Goal: Entertainment & Leisure: Consume media (video, audio)

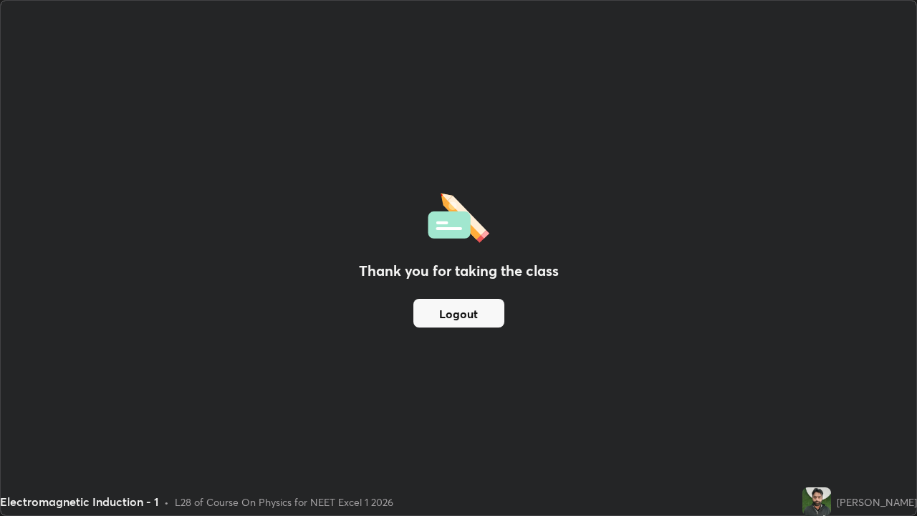
scroll to position [516, 917]
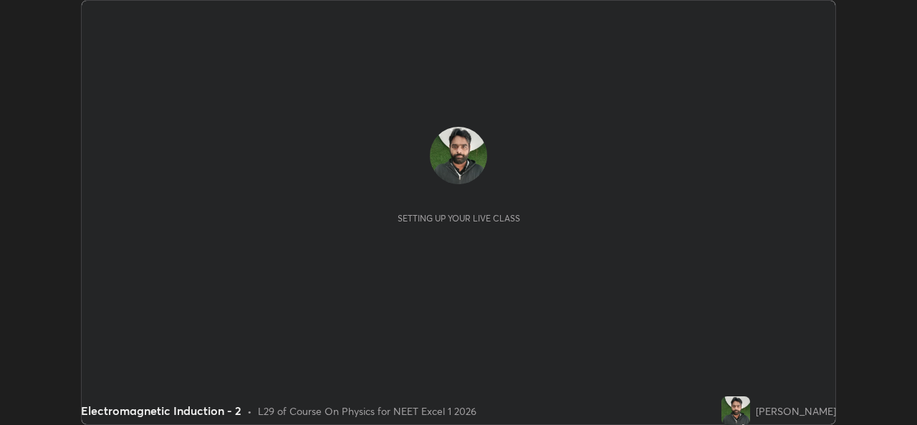
scroll to position [425, 917]
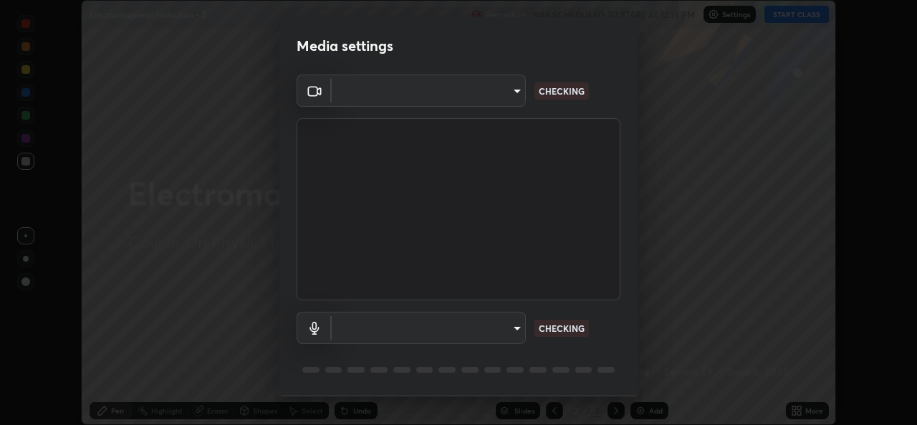
type input "b4951f90531da0d842cdcd629816b7b2be3c5c01230d926a2f210d32d9644bff"
type input "99848f2a9d109760ec62b66e2f255c73a791916cfc686045695a6d5e2156f403"
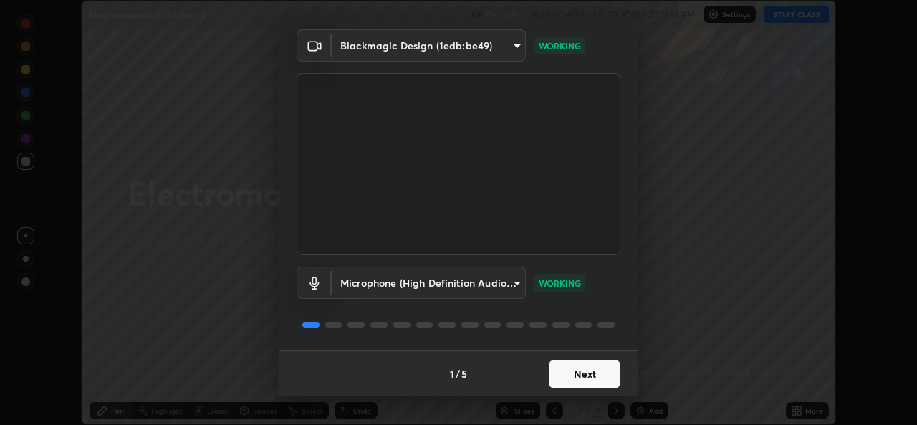
click at [583, 371] on button "Next" at bounding box center [585, 374] width 72 height 29
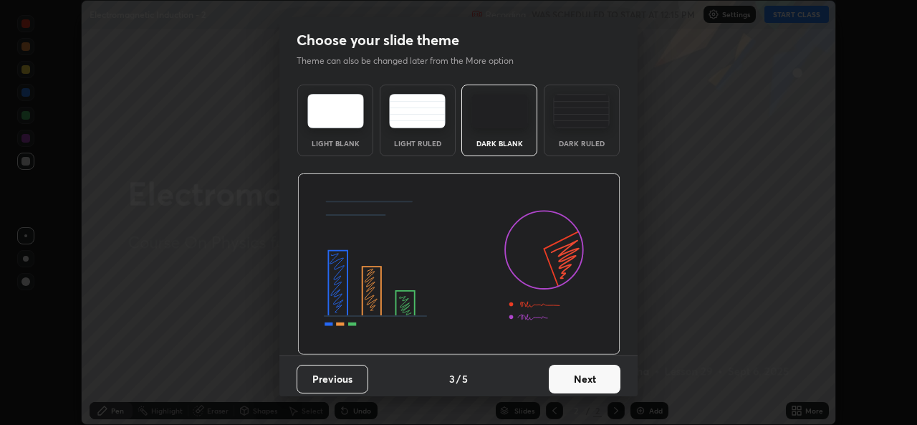
click at [582, 370] on button "Next" at bounding box center [585, 379] width 72 height 29
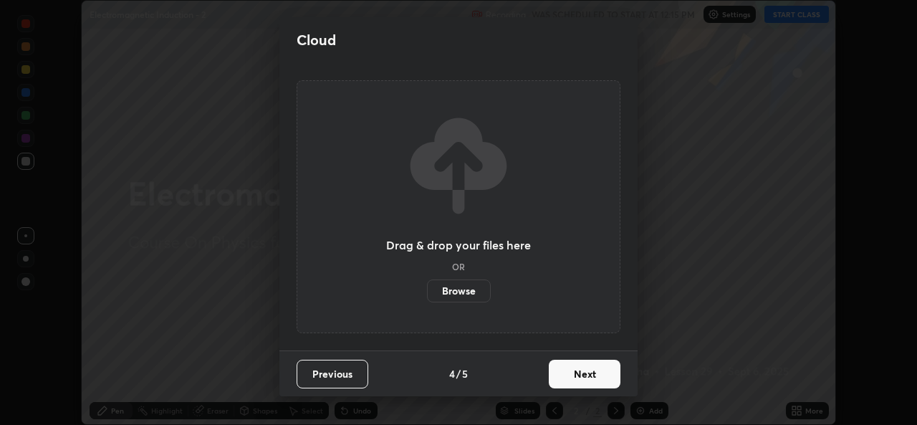
click at [581, 368] on button "Next" at bounding box center [585, 374] width 72 height 29
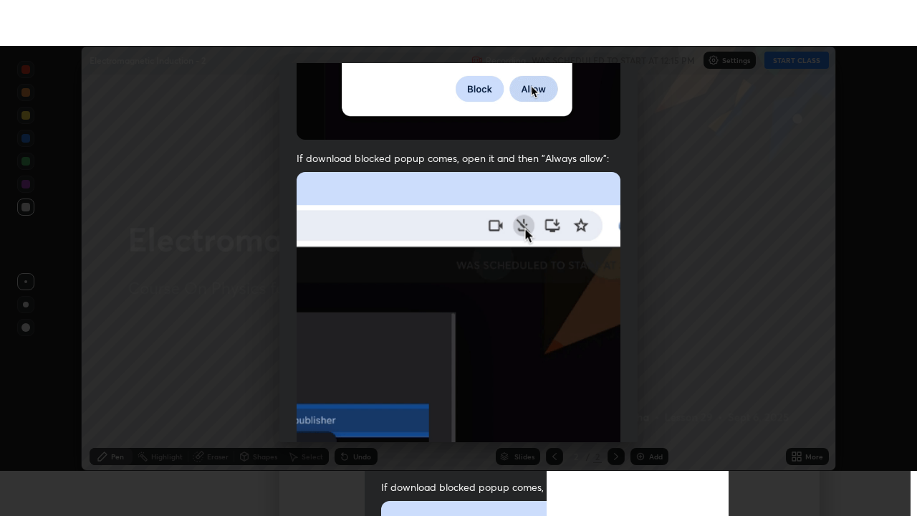
scroll to position [338, 0]
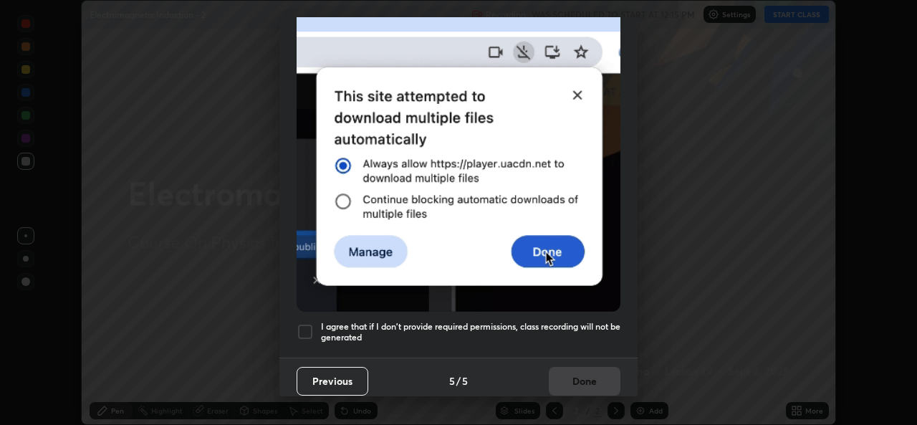
click at [577, 322] on h5 "I agree that if I don't provide required permissions, class recording will not …" at bounding box center [471, 332] width 300 height 22
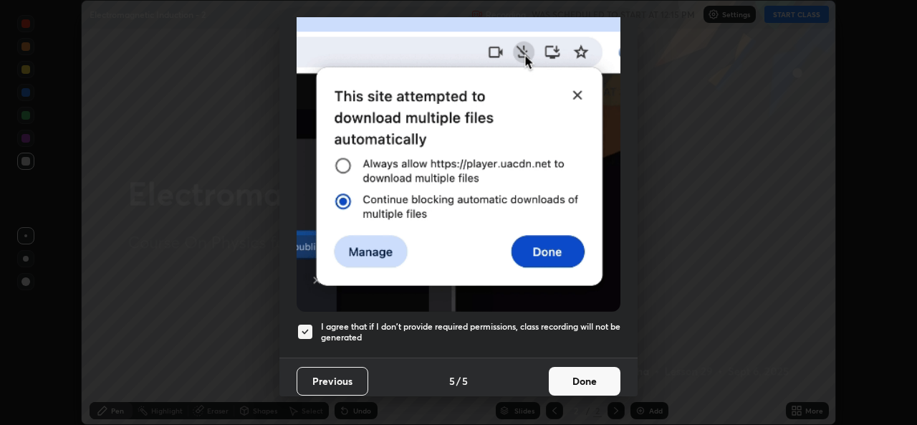
click at [578, 368] on button "Done" at bounding box center [585, 381] width 72 height 29
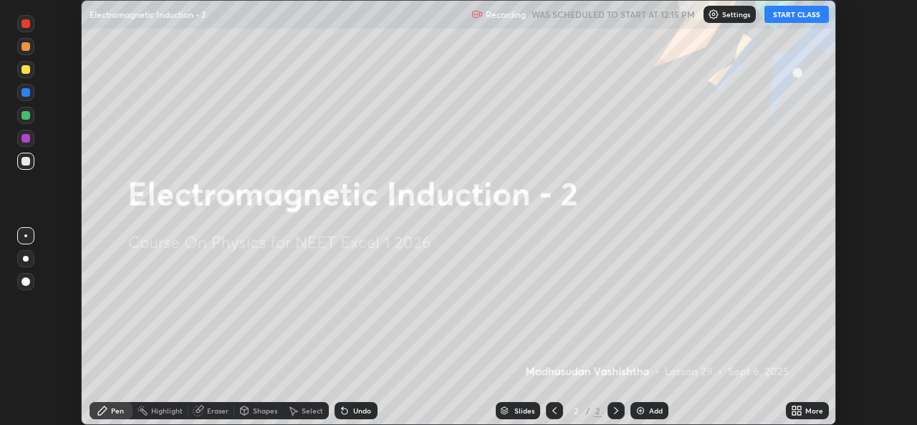
click at [800, 11] on button "START CLASS" at bounding box center [797, 14] width 65 height 17
click at [640, 411] on img at bounding box center [640, 410] width 11 height 11
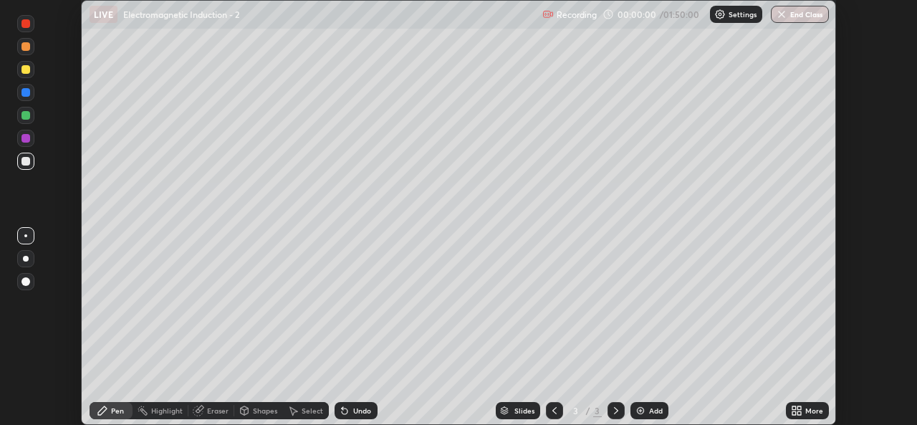
click at [806, 405] on div "More" at bounding box center [807, 410] width 43 height 17
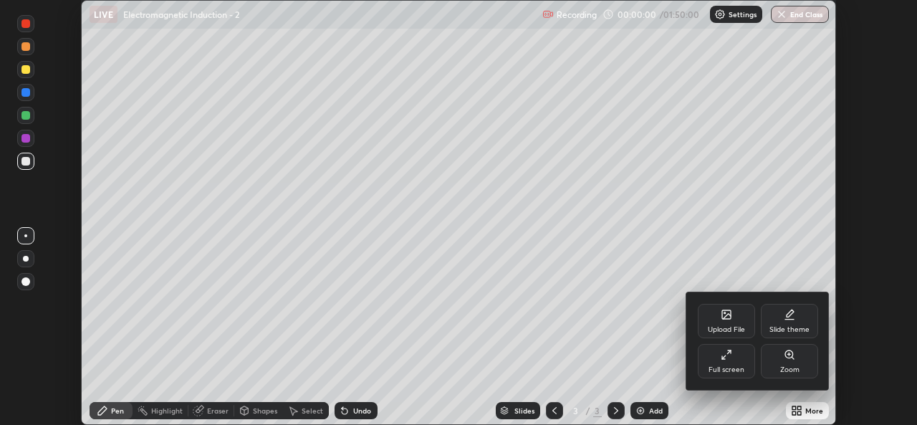
click at [728, 362] on div "Full screen" at bounding box center [726, 361] width 57 height 34
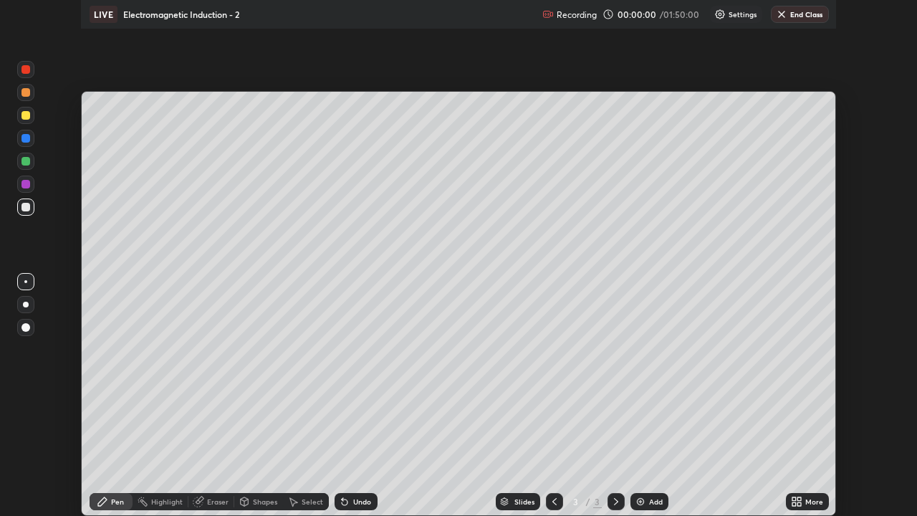
scroll to position [516, 917]
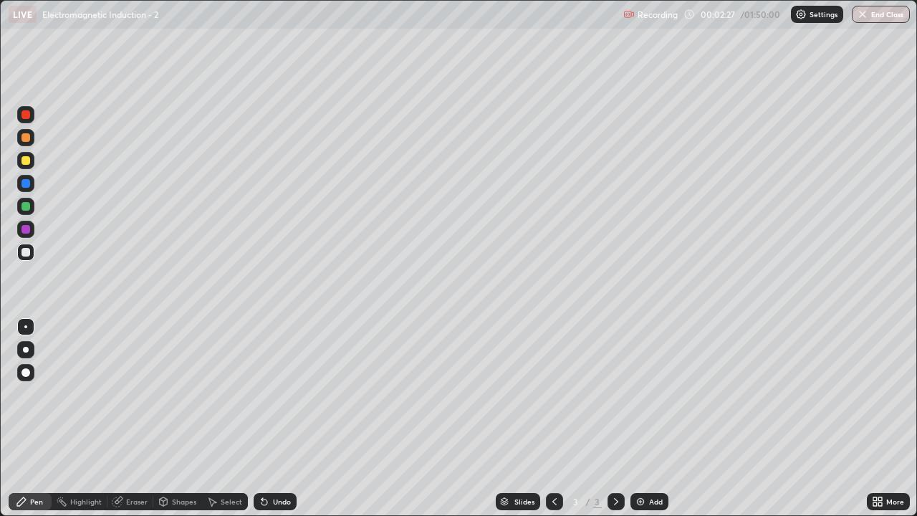
click at [651, 424] on div "Add" at bounding box center [656, 501] width 14 height 7
click at [133, 424] on div "Eraser" at bounding box center [131, 501] width 46 height 17
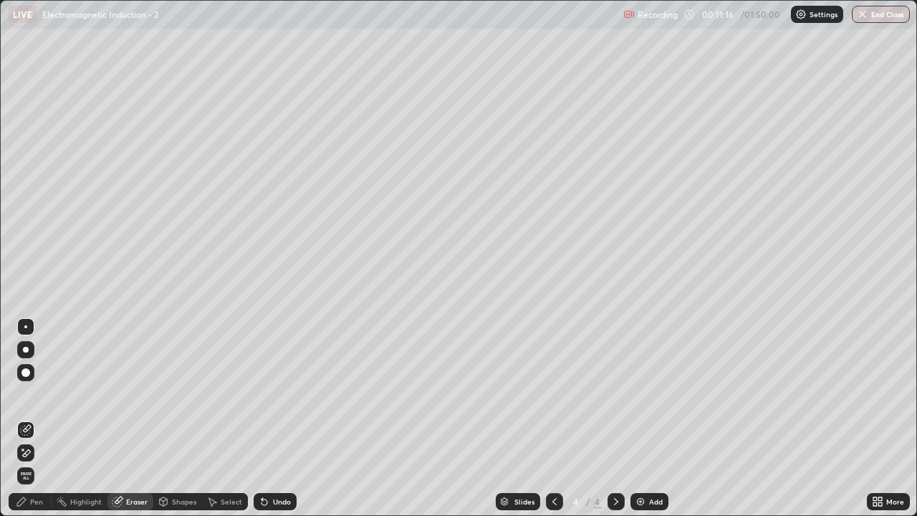
click at [34, 424] on div "Pen" at bounding box center [36, 501] width 13 height 7
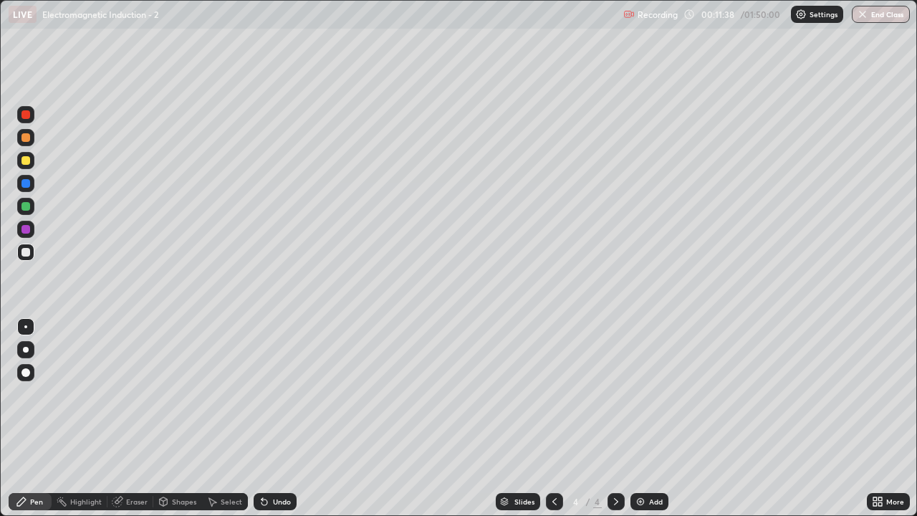
click at [129, 424] on div "Eraser" at bounding box center [137, 501] width 22 height 7
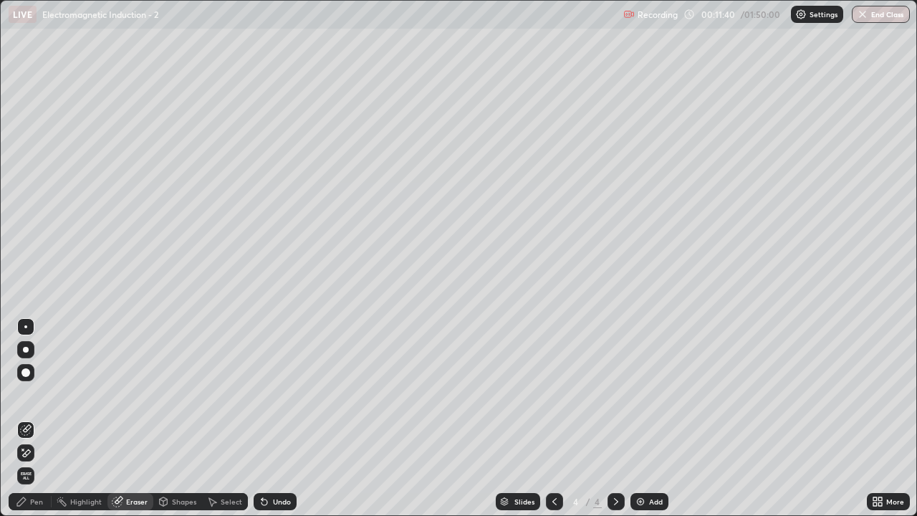
click at [40, 424] on div "Pen" at bounding box center [36, 501] width 13 height 7
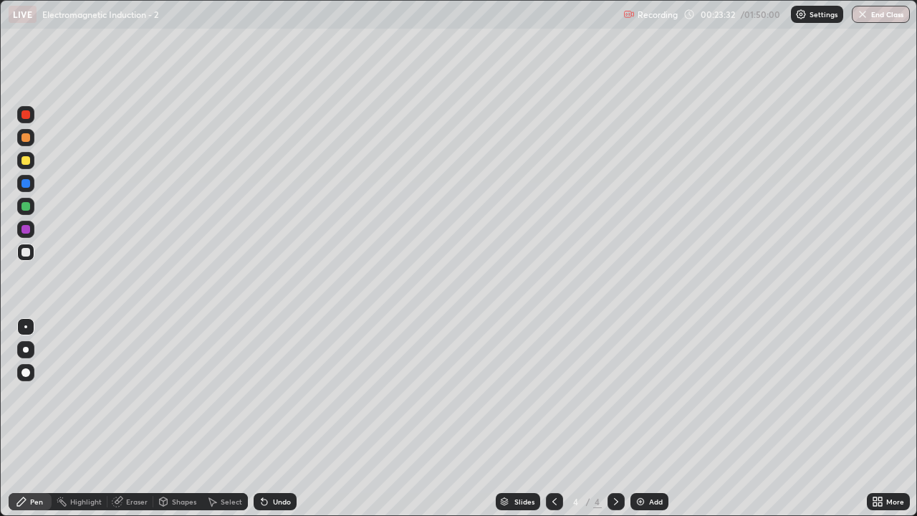
click at [645, 424] on img at bounding box center [640, 501] width 11 height 11
click at [179, 424] on div "Shapes" at bounding box center [184, 501] width 24 height 7
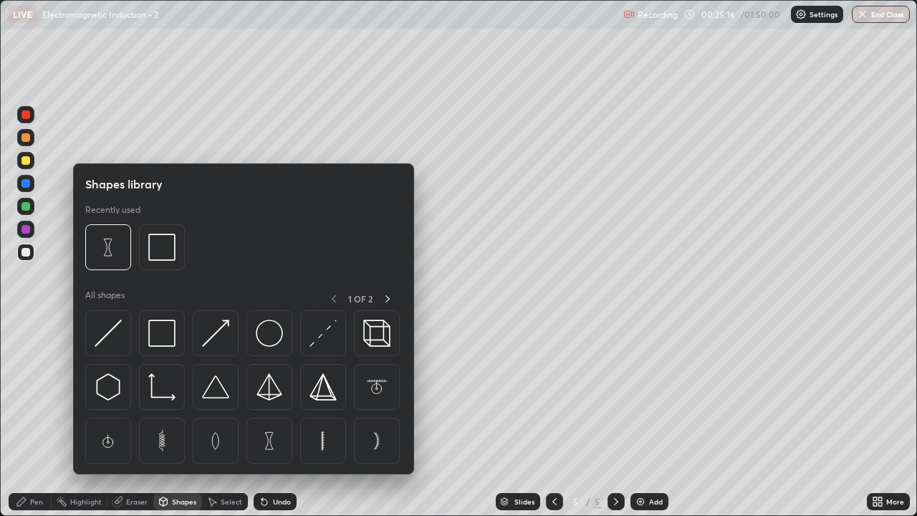
click at [130, 424] on div "Eraser" at bounding box center [137, 501] width 22 height 7
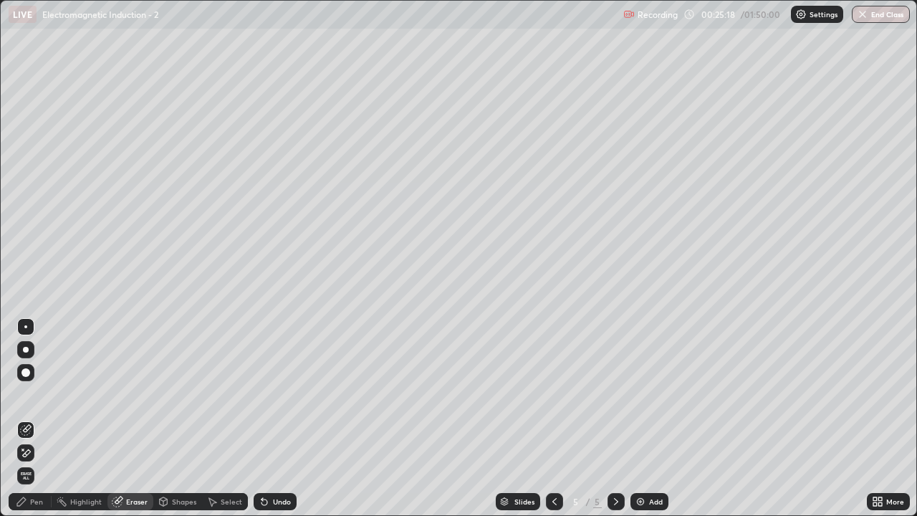
click at [36, 424] on div "Pen" at bounding box center [36, 501] width 13 height 7
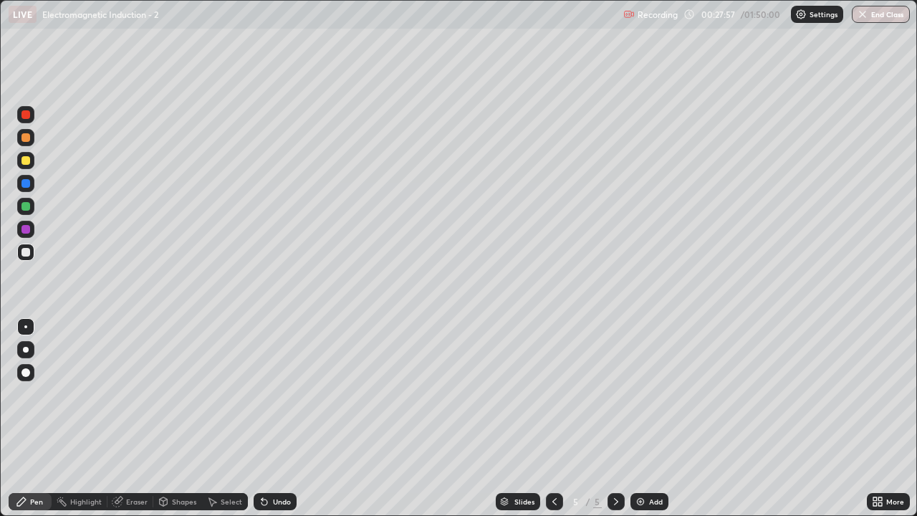
click at [649, 424] on div "Add" at bounding box center [656, 501] width 14 height 7
click at [128, 424] on div "Eraser" at bounding box center [137, 501] width 22 height 7
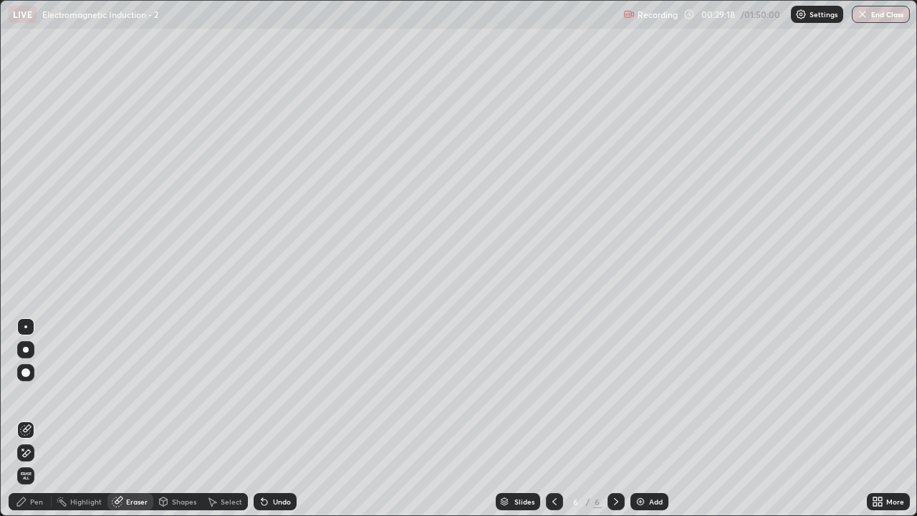
click at [28, 424] on div "Pen" at bounding box center [30, 501] width 43 height 17
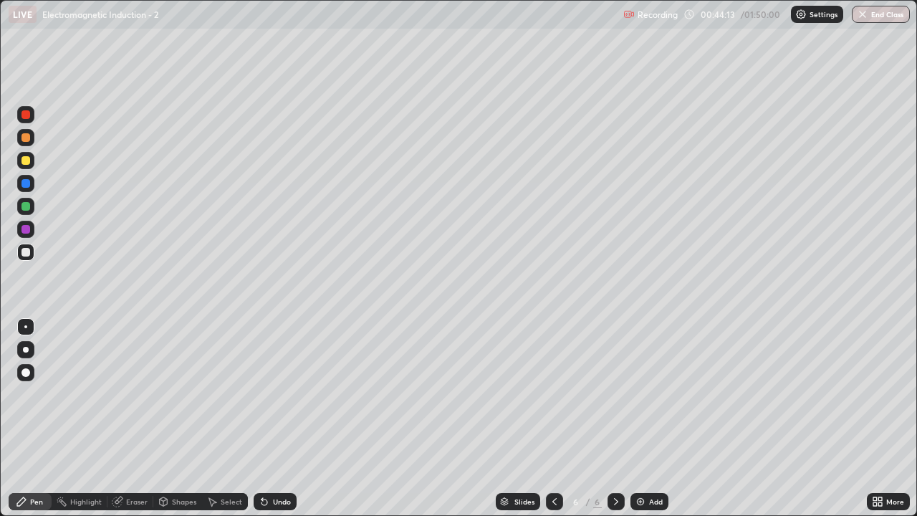
click at [655, 424] on div "Add" at bounding box center [656, 501] width 14 height 7
click at [134, 424] on div "Eraser" at bounding box center [137, 501] width 22 height 7
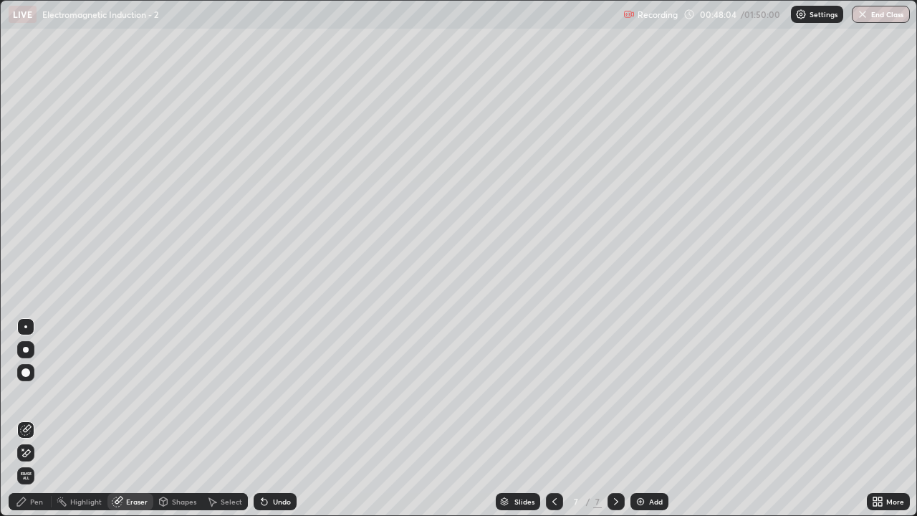
click at [32, 424] on div "Pen" at bounding box center [36, 501] width 13 height 7
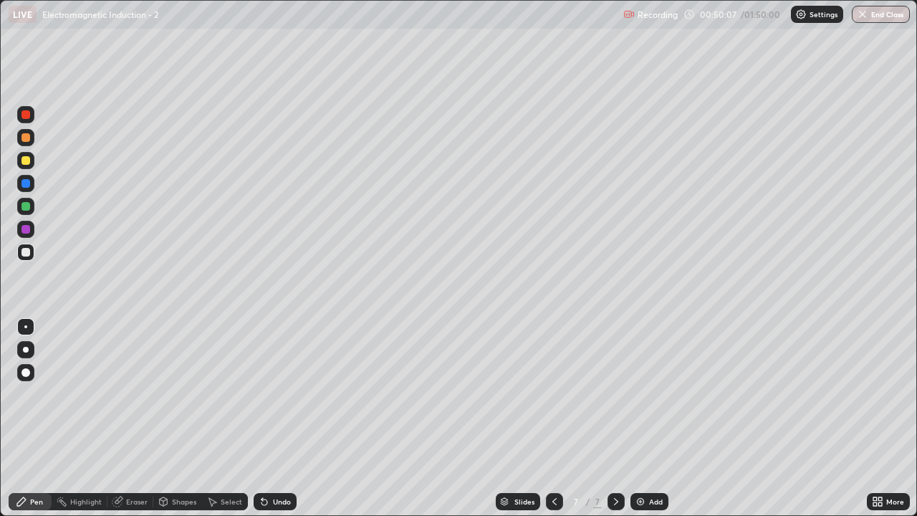
click at [125, 424] on div "Eraser" at bounding box center [131, 501] width 46 height 17
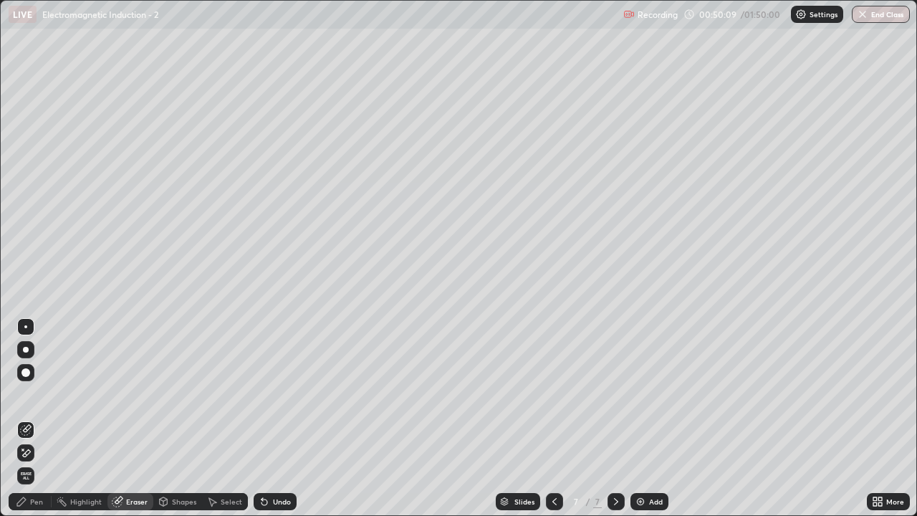
click at [39, 424] on div "Pen" at bounding box center [30, 501] width 43 height 17
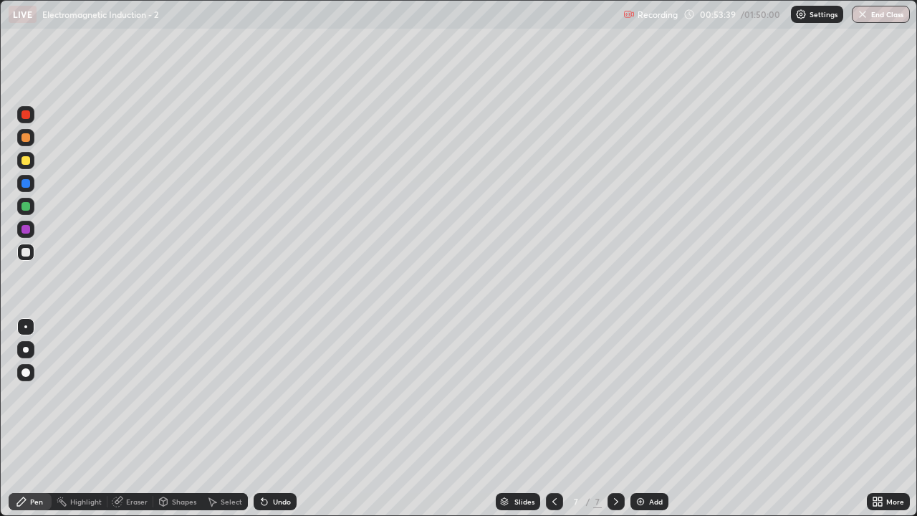
click at [837, 424] on div "Slides 7 / 7 Add" at bounding box center [582, 501] width 571 height 29
click at [834, 424] on div "Slides 7 / 7 Add" at bounding box center [582, 501] width 571 height 29
click at [844, 424] on div "Slides 7 / 7 Add" at bounding box center [582, 501] width 571 height 29
click at [836, 424] on div "Slides 7 / 7 Add" at bounding box center [582, 501] width 571 height 29
click at [834, 424] on div "Slides 7 / 7 Add" at bounding box center [582, 501] width 571 height 29
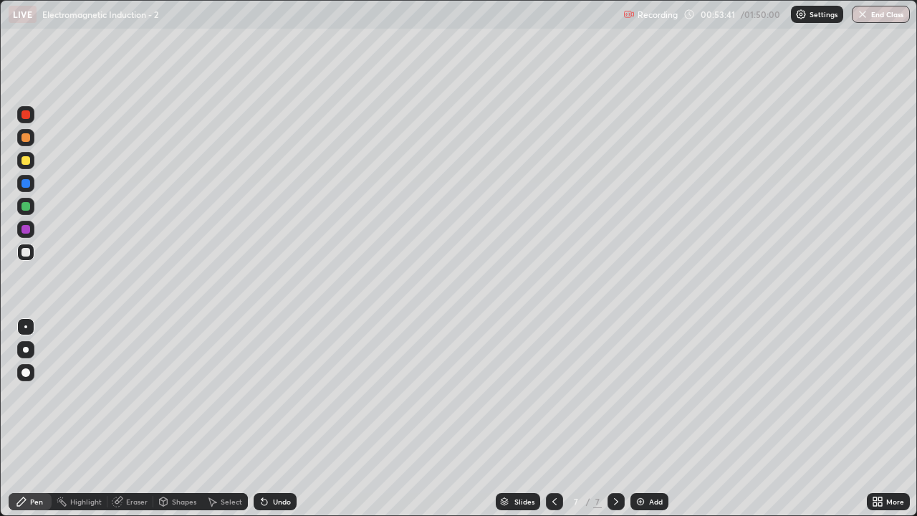
click at [838, 424] on div "Slides 7 / 7 Add" at bounding box center [582, 501] width 571 height 29
click at [848, 424] on div "Slides 7 / 7 Add" at bounding box center [582, 501] width 571 height 29
click at [837, 424] on div "Slides 7 / 7 Add" at bounding box center [582, 501] width 571 height 29
click at [850, 424] on div "Slides 7 / 7 Add" at bounding box center [582, 501] width 571 height 29
click at [135, 424] on div "Eraser" at bounding box center [137, 501] width 22 height 7
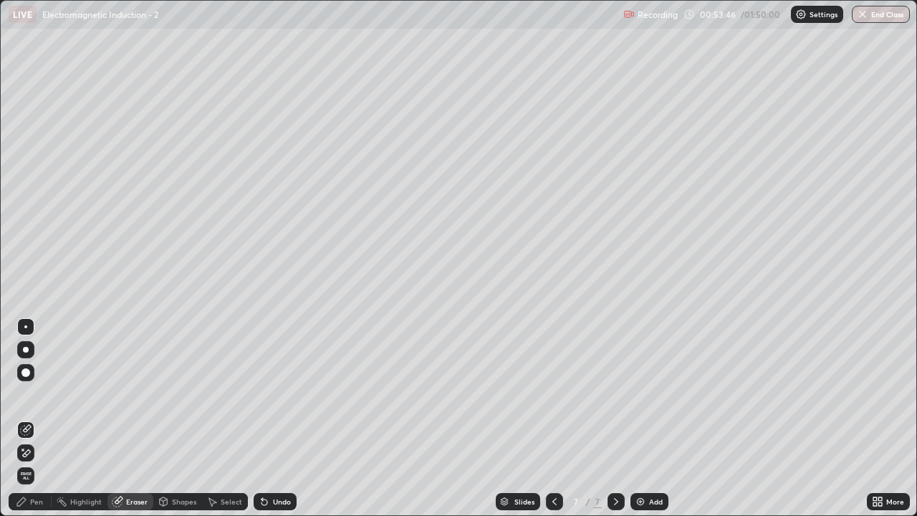
click at [41, 424] on div "Pen" at bounding box center [30, 501] width 43 height 17
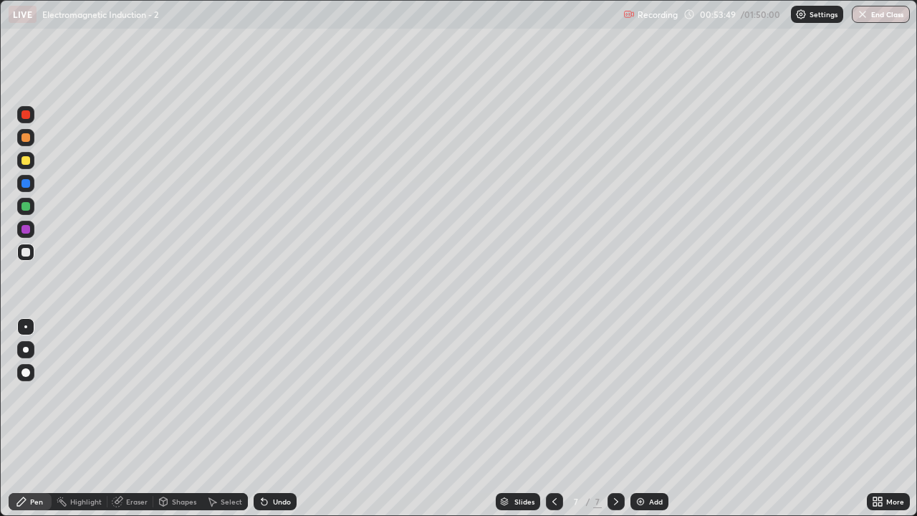
click at [869, 424] on div "More" at bounding box center [888, 501] width 43 height 17
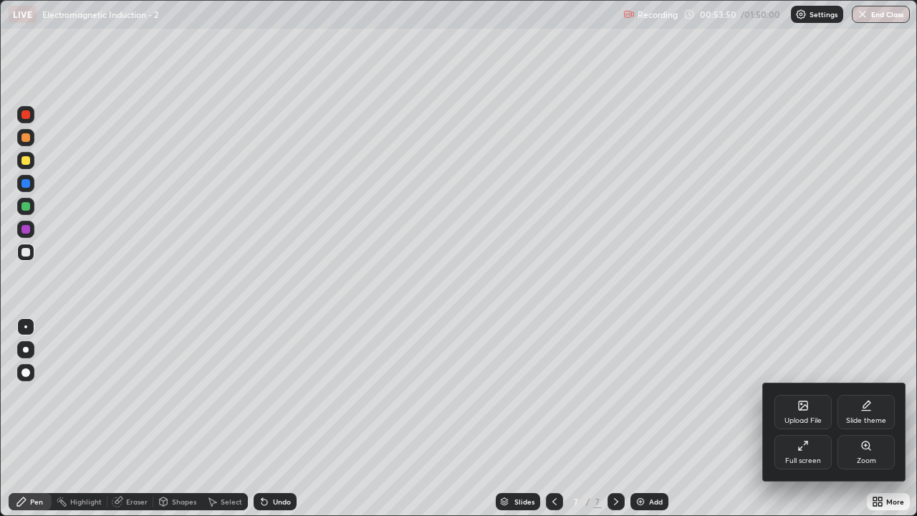
click at [871, 424] on div "Upload File Slide theme Full screen Zoom" at bounding box center [834, 431] width 143 height 97
click at [864, 360] on div at bounding box center [458, 258] width 917 height 516
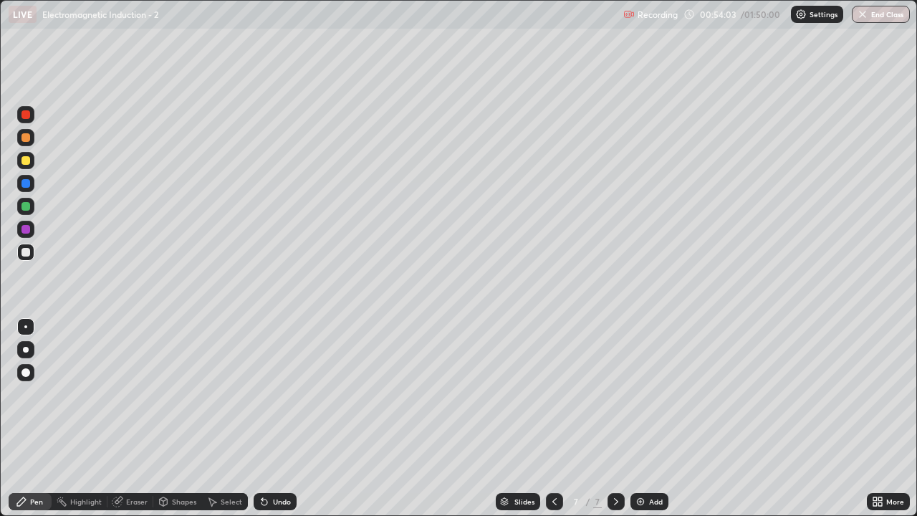
click at [657, 424] on div "Add" at bounding box center [656, 501] width 14 height 7
click at [546, 424] on div at bounding box center [554, 501] width 17 height 29
click at [621, 424] on div at bounding box center [616, 501] width 17 height 17
click at [647, 424] on div "Add" at bounding box center [650, 501] width 38 height 17
click at [130, 424] on div "Eraser" at bounding box center [131, 501] width 46 height 17
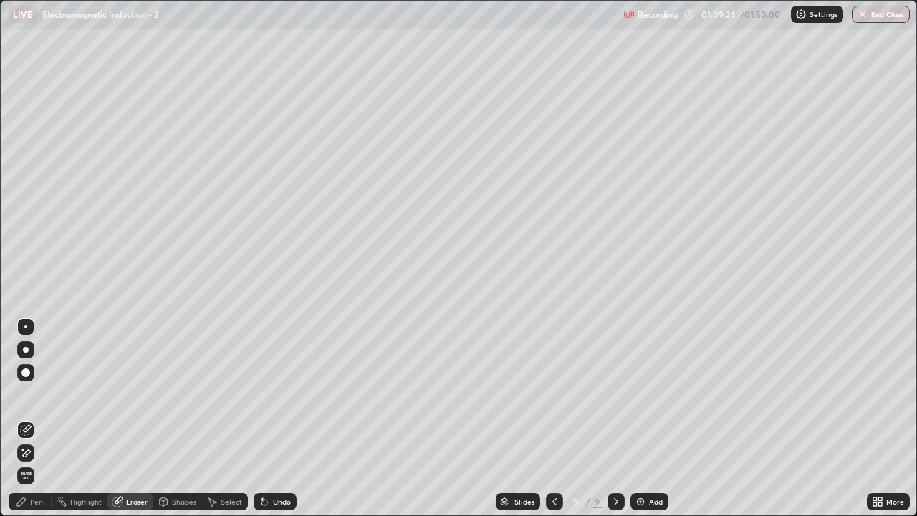
click at [37, 424] on div "Pen" at bounding box center [36, 501] width 13 height 7
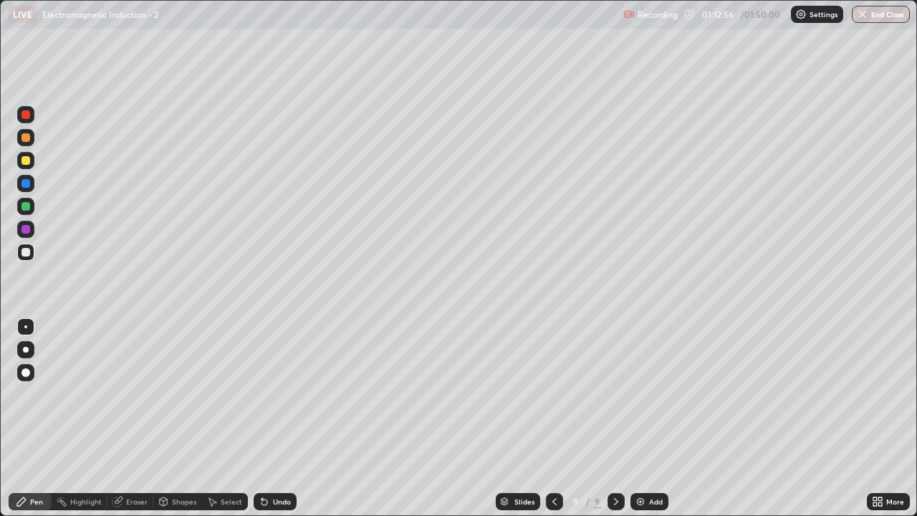
click at [653, 424] on div "Add" at bounding box center [656, 501] width 14 height 7
click at [139, 424] on div "Eraser" at bounding box center [137, 501] width 22 height 7
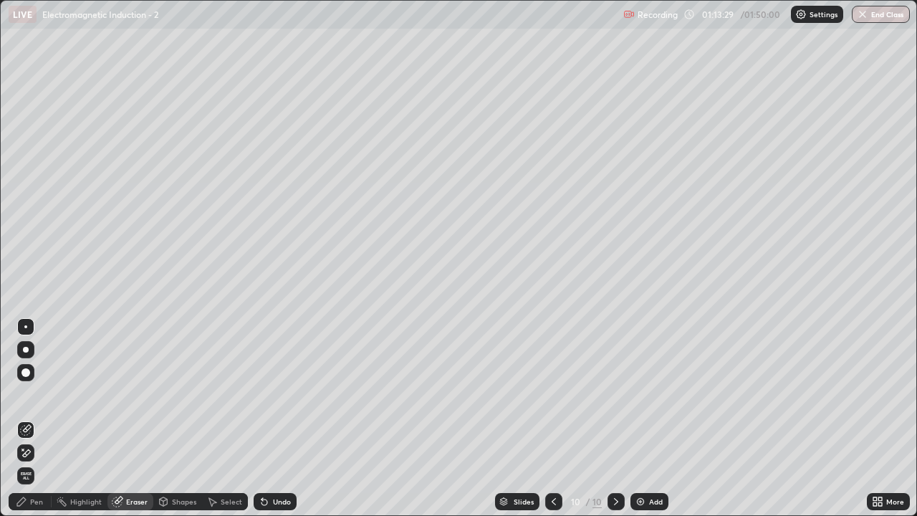
click at [34, 424] on div "Pen" at bounding box center [30, 501] width 43 height 17
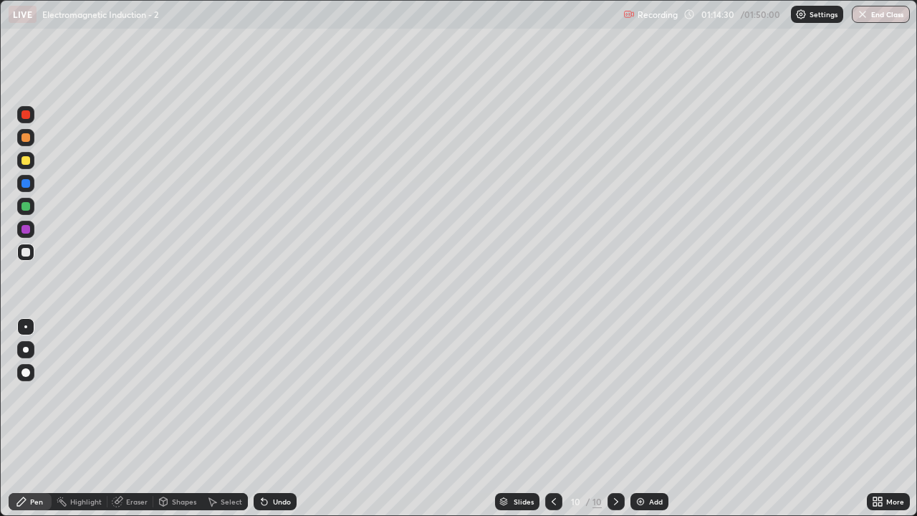
click at [131, 424] on div "Eraser" at bounding box center [137, 501] width 22 height 7
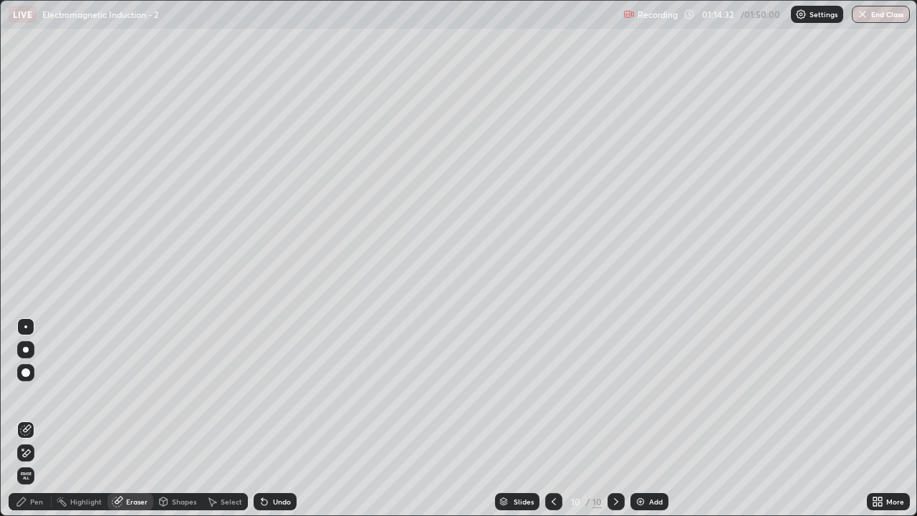
click at [34, 424] on div "Pen" at bounding box center [36, 501] width 13 height 7
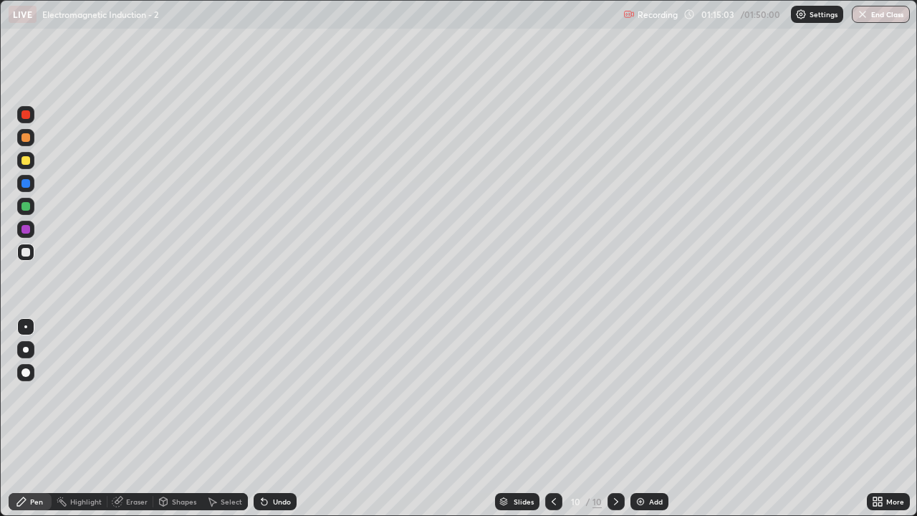
click at [42, 424] on div "Pen" at bounding box center [36, 501] width 13 height 7
click at [131, 424] on div "Eraser" at bounding box center [137, 501] width 22 height 7
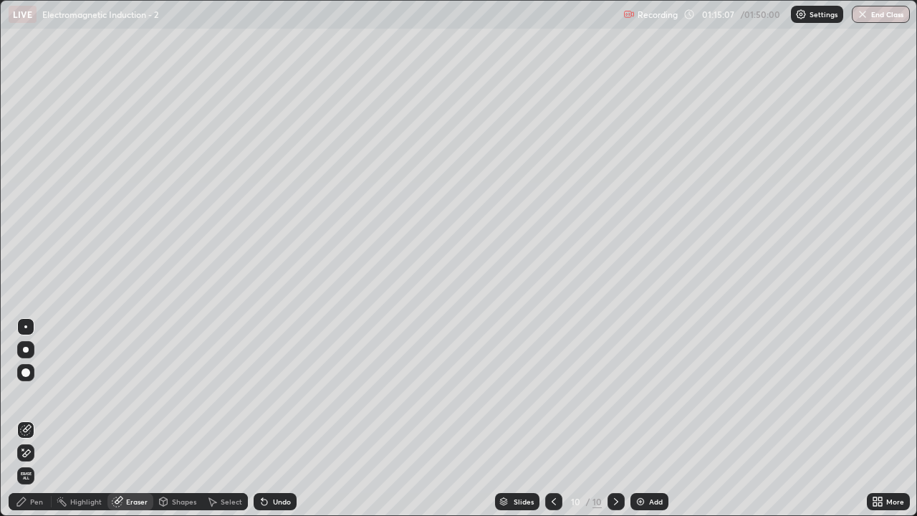
click at [36, 424] on div "Pen" at bounding box center [36, 501] width 13 height 7
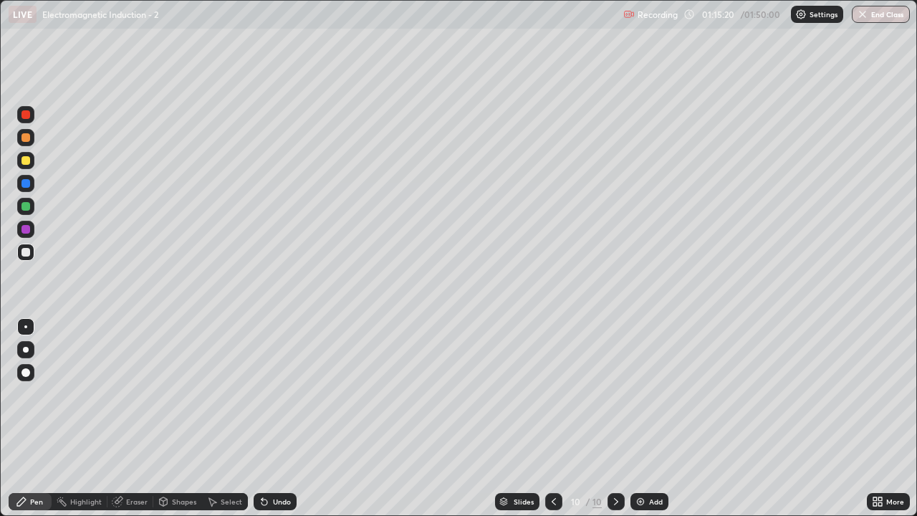
click at [132, 424] on div "Eraser" at bounding box center [131, 501] width 46 height 17
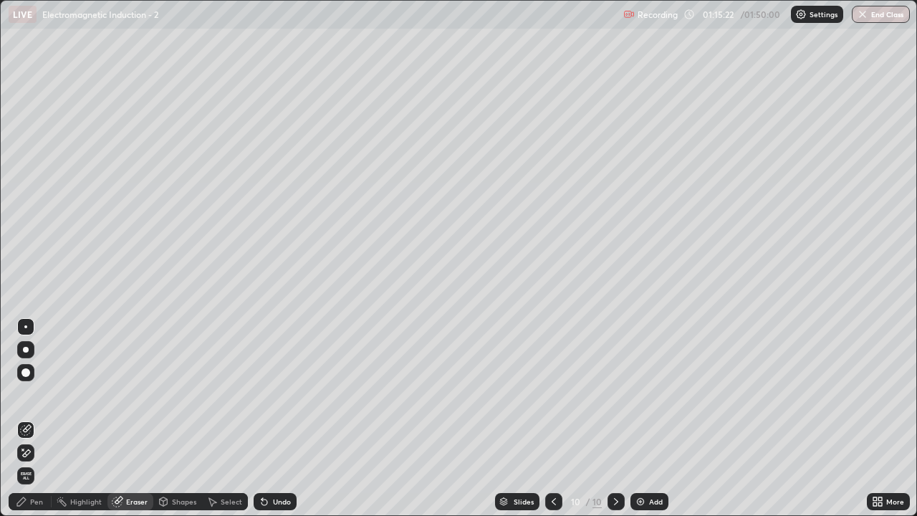
click at [30, 424] on div "Pen" at bounding box center [36, 501] width 13 height 7
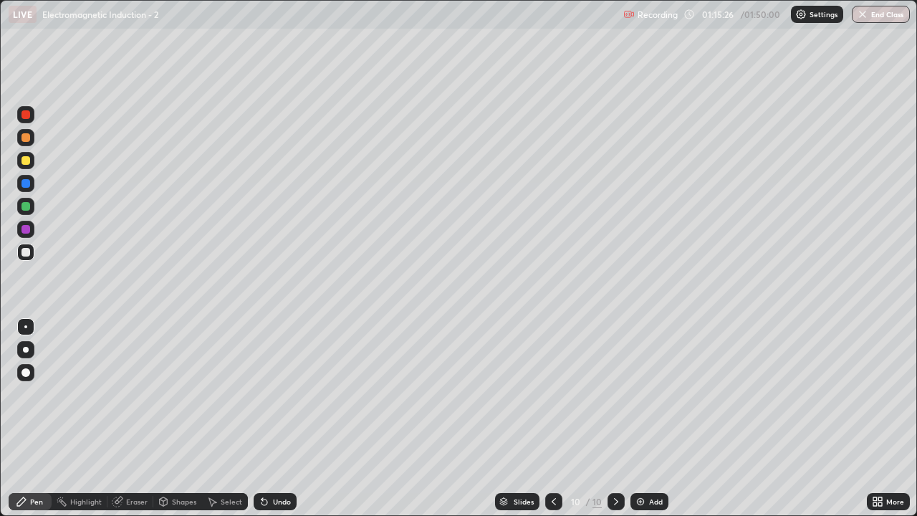
click at [136, 424] on div "Eraser" at bounding box center [131, 501] width 46 height 17
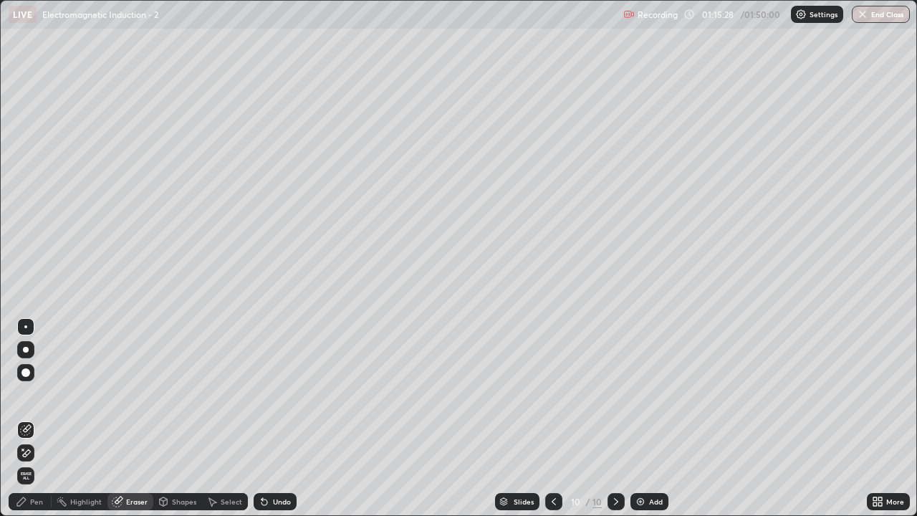
click at [39, 424] on div "Pen" at bounding box center [36, 501] width 13 height 7
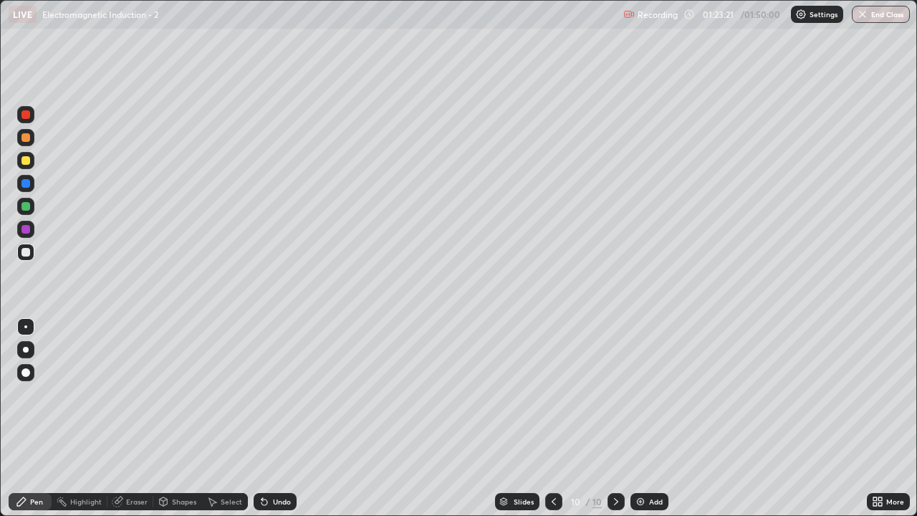
click at [644, 424] on div "Add" at bounding box center [650, 501] width 38 height 17
click at [145, 424] on div "Eraser" at bounding box center [137, 501] width 22 height 7
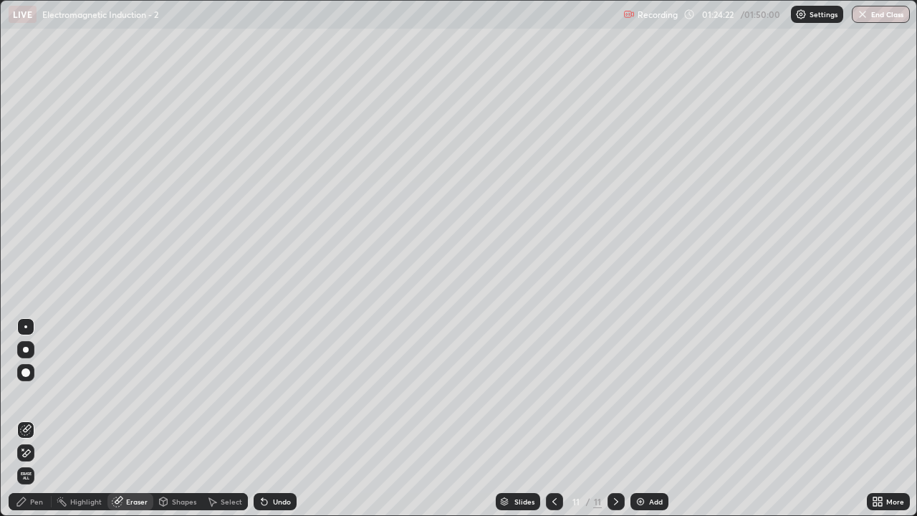
click at [37, 424] on div "Pen" at bounding box center [36, 501] width 13 height 7
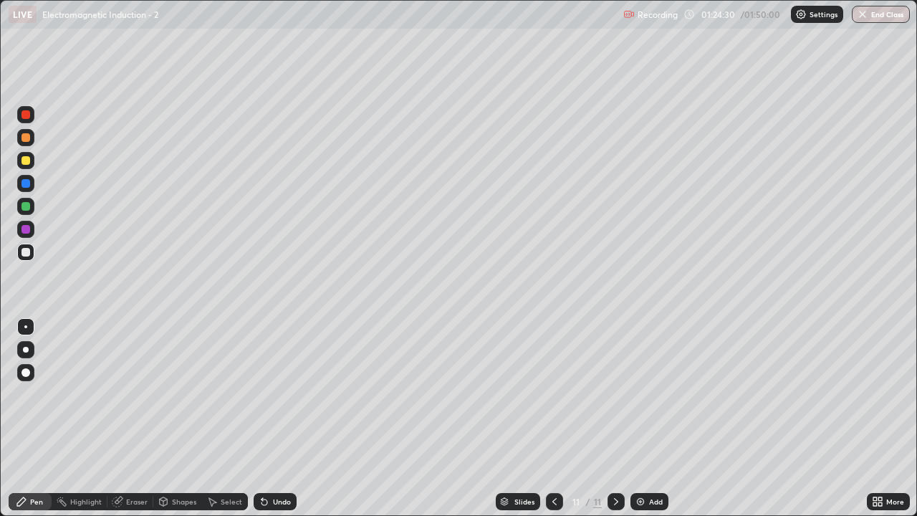
click at [136, 424] on div "Eraser" at bounding box center [137, 501] width 22 height 7
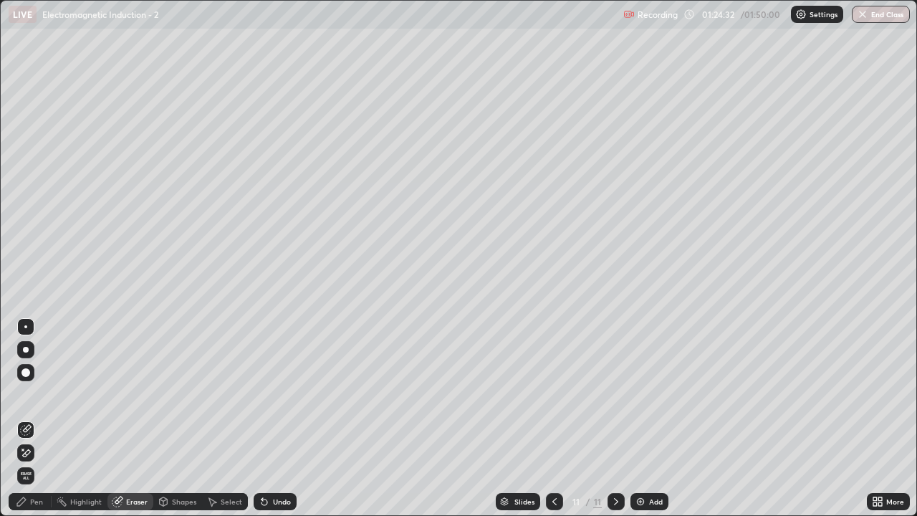
click at [39, 424] on div "Pen" at bounding box center [36, 501] width 13 height 7
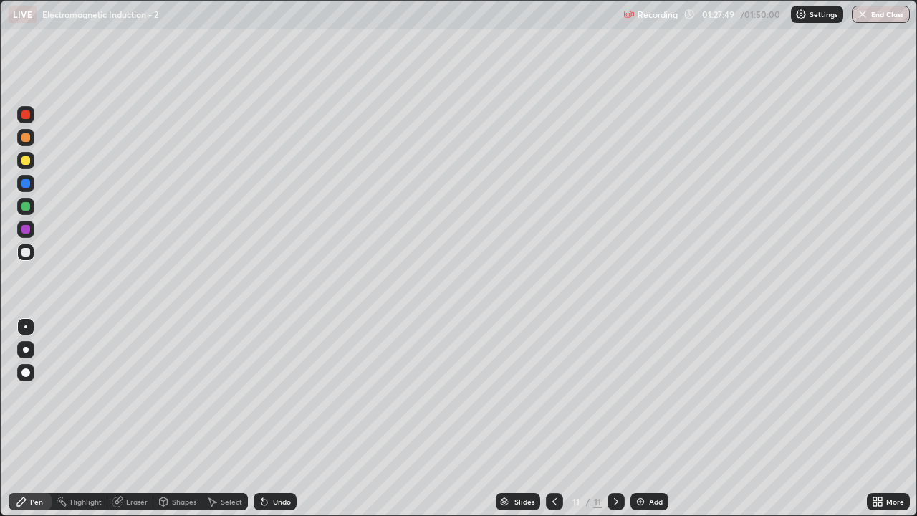
click at [652, 424] on div "Add" at bounding box center [650, 501] width 38 height 17
click at [133, 424] on div "Eraser" at bounding box center [131, 501] width 46 height 17
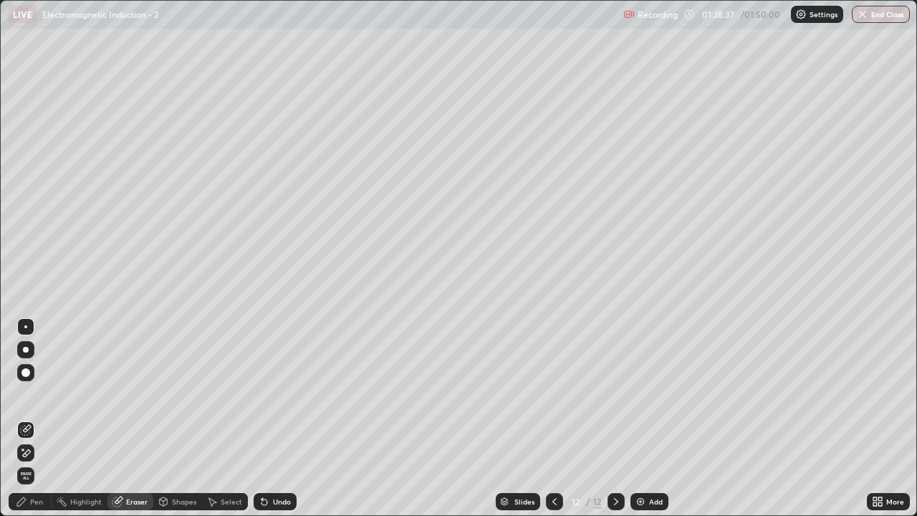
click at [29, 424] on div "Pen" at bounding box center [30, 501] width 43 height 17
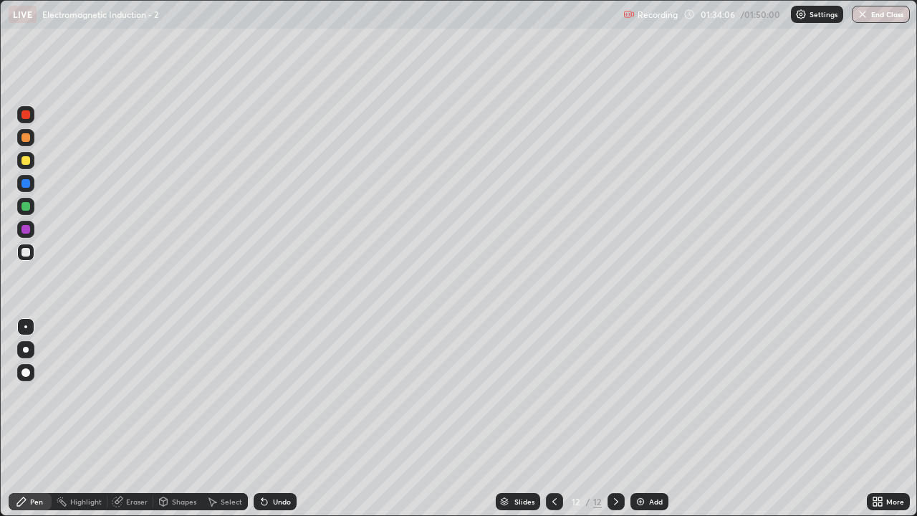
click at [647, 424] on div "Add" at bounding box center [650, 501] width 38 height 17
click at [546, 424] on div at bounding box center [554, 501] width 17 height 29
click at [615, 424] on icon at bounding box center [616, 501] width 11 height 11
click at [887, 6] on button "End Class" at bounding box center [881, 14] width 58 height 17
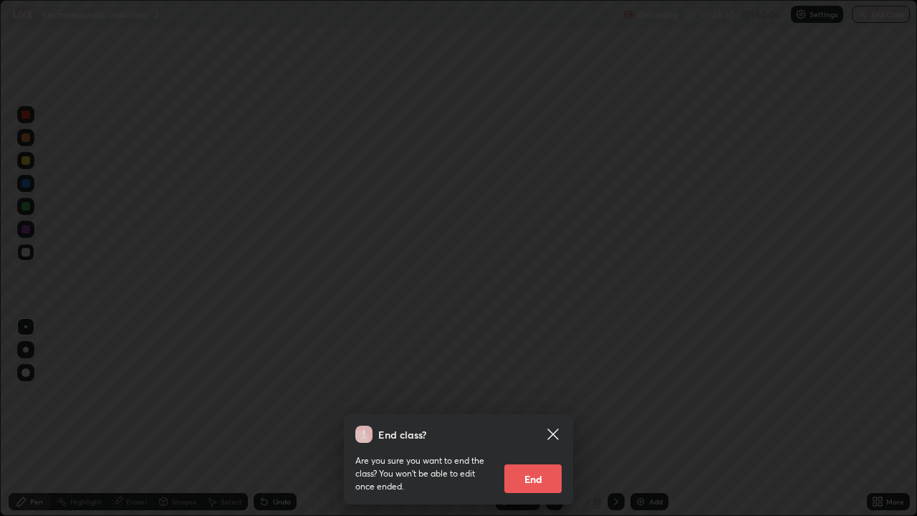
click at [529, 424] on button "End" at bounding box center [533, 478] width 57 height 29
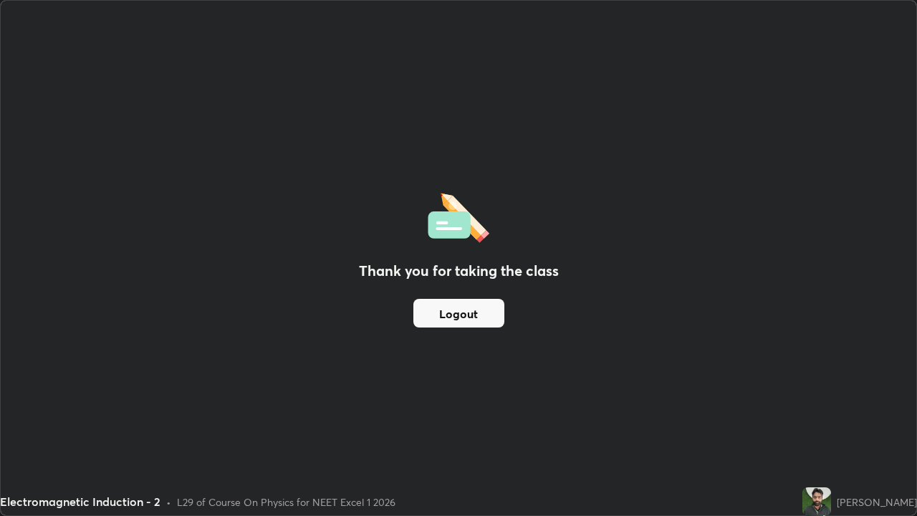
click at [475, 306] on button "Logout" at bounding box center [459, 313] width 91 height 29
click at [493, 314] on button "Logout" at bounding box center [459, 313] width 91 height 29
click at [468, 312] on button "Logout" at bounding box center [459, 313] width 91 height 29
click at [464, 310] on button "Logout" at bounding box center [459, 313] width 91 height 29
click at [453, 316] on button "Logout" at bounding box center [459, 313] width 91 height 29
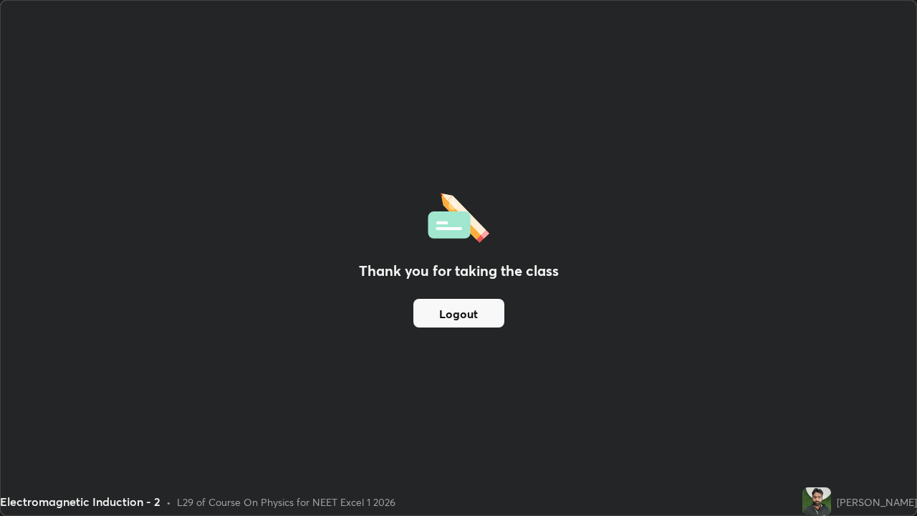
click at [452, 310] on button "Logout" at bounding box center [459, 313] width 91 height 29
click at [454, 307] on button "Logout" at bounding box center [459, 313] width 91 height 29
